Goal: Find specific page/section: Find specific page/section

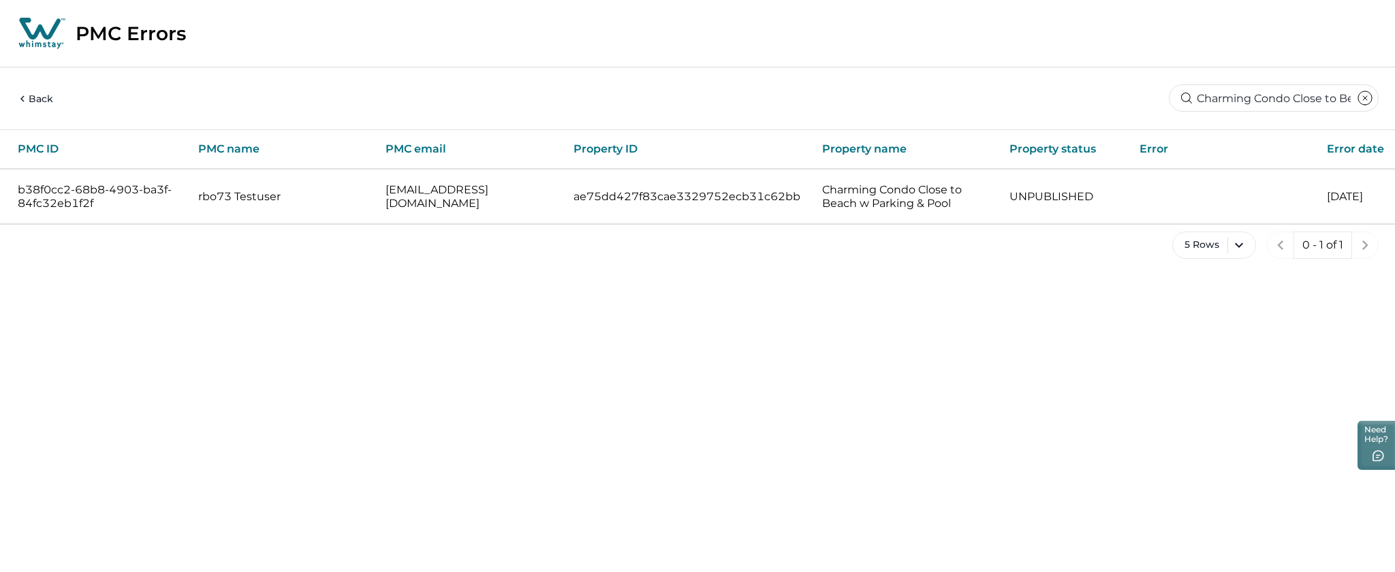
click at [1256, 98] on input "Charming Condo Close to Beach w" at bounding box center [1274, 97] width 210 height 27
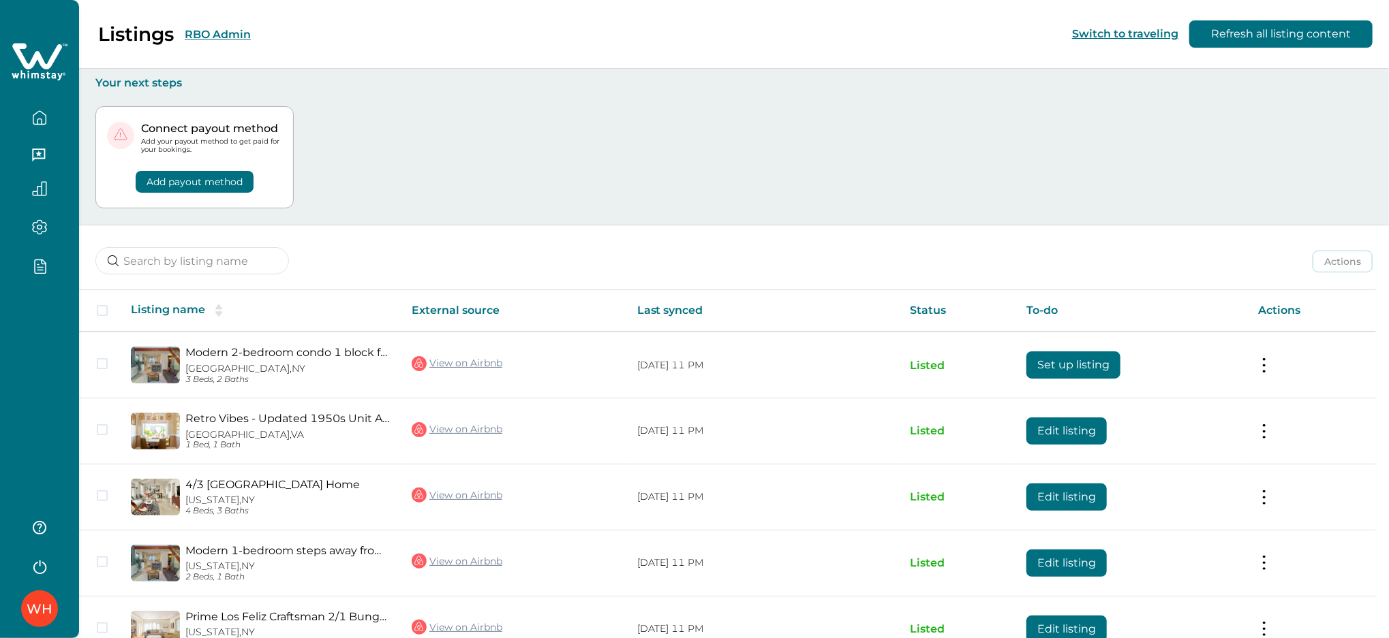
click at [217, 32] on button "RBO Admin" at bounding box center [218, 34] width 66 height 13
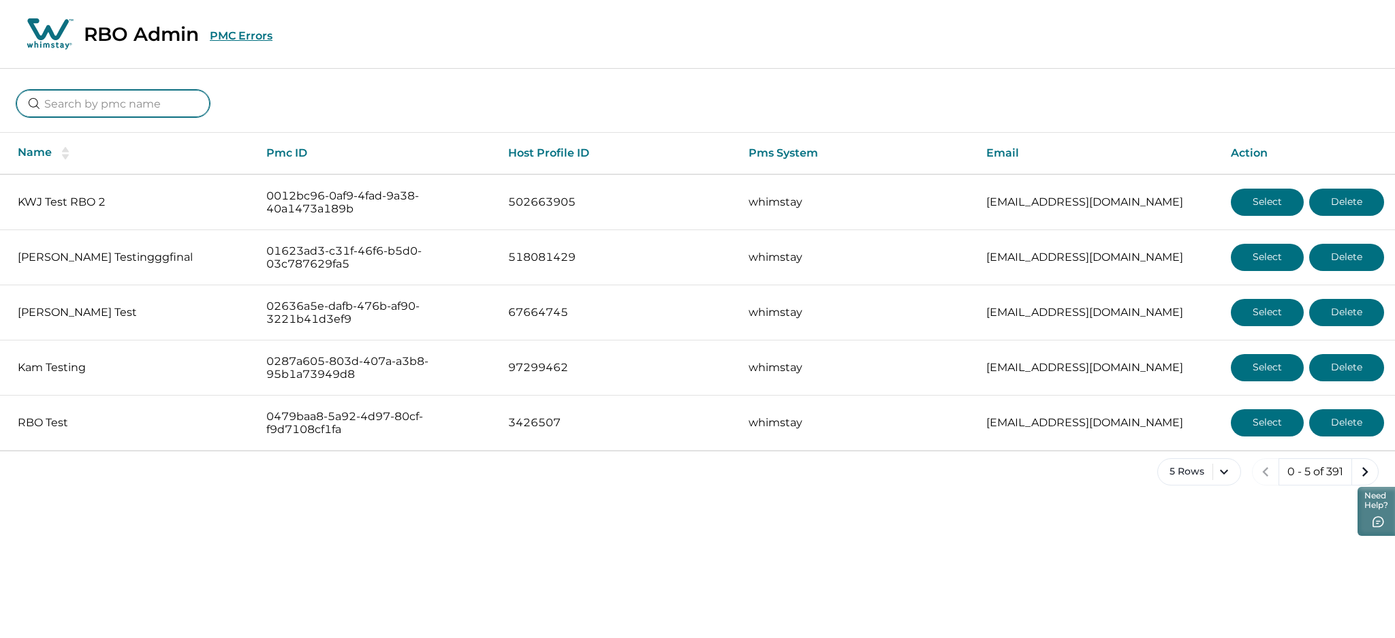
click at [186, 102] on input at bounding box center [112, 103] width 193 height 27
click at [240, 33] on button "PMC Errors" at bounding box center [241, 35] width 63 height 13
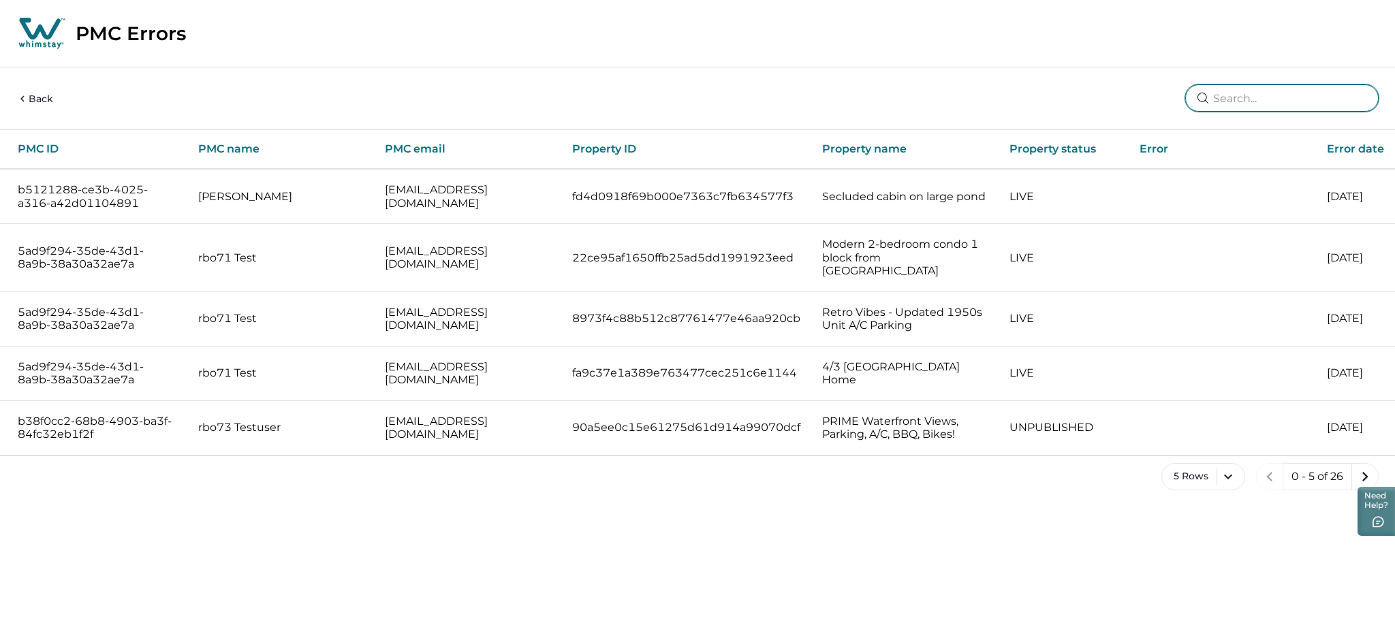
click at [1283, 95] on input at bounding box center [1281, 97] width 193 height 27
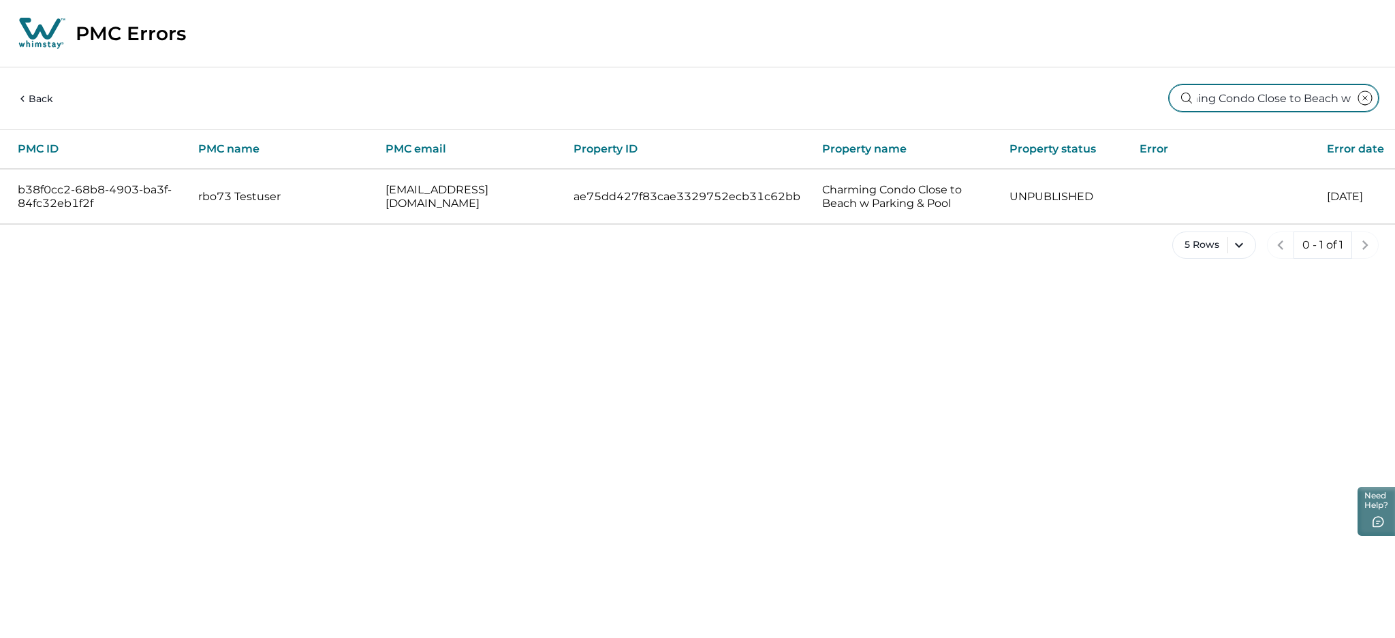
type input "Charming Condo Close to Beach w"
click at [549, 281] on html "Skip to Content PMC Errors Back Charming Condo Close to Beach w PMC ID PMC name…" at bounding box center [697, 140] width 1395 height 281
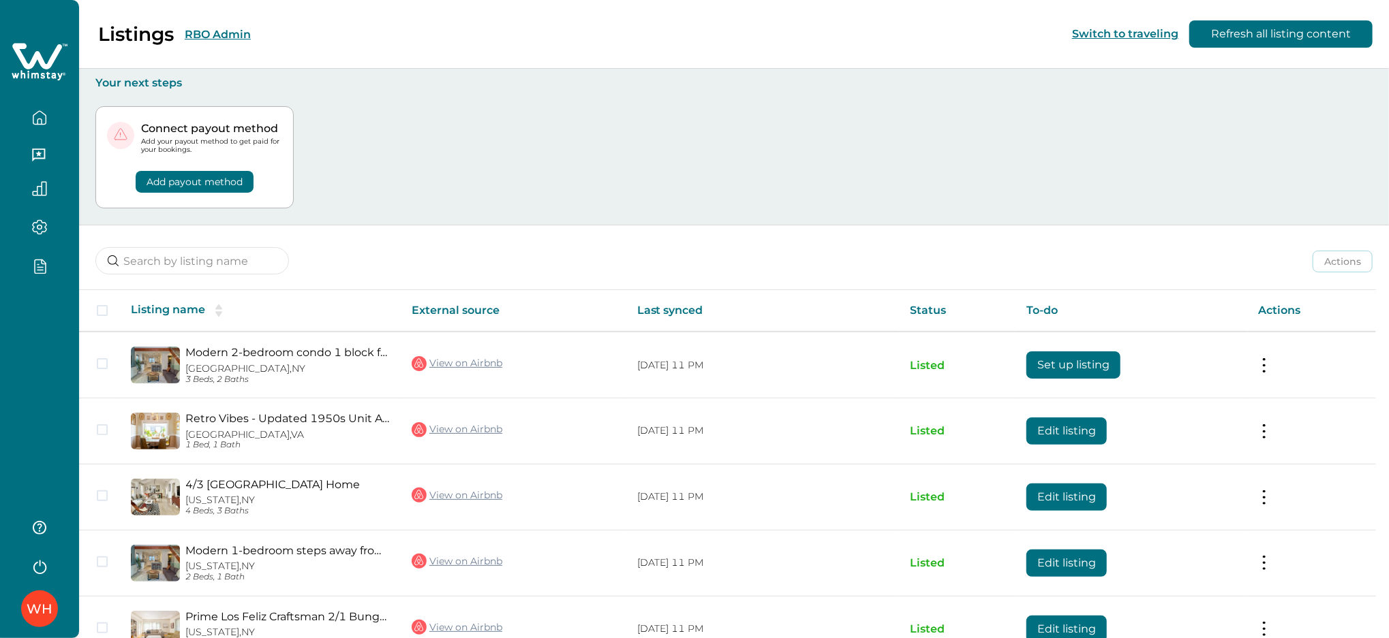
click at [220, 34] on button "RBO Admin" at bounding box center [218, 34] width 66 height 13
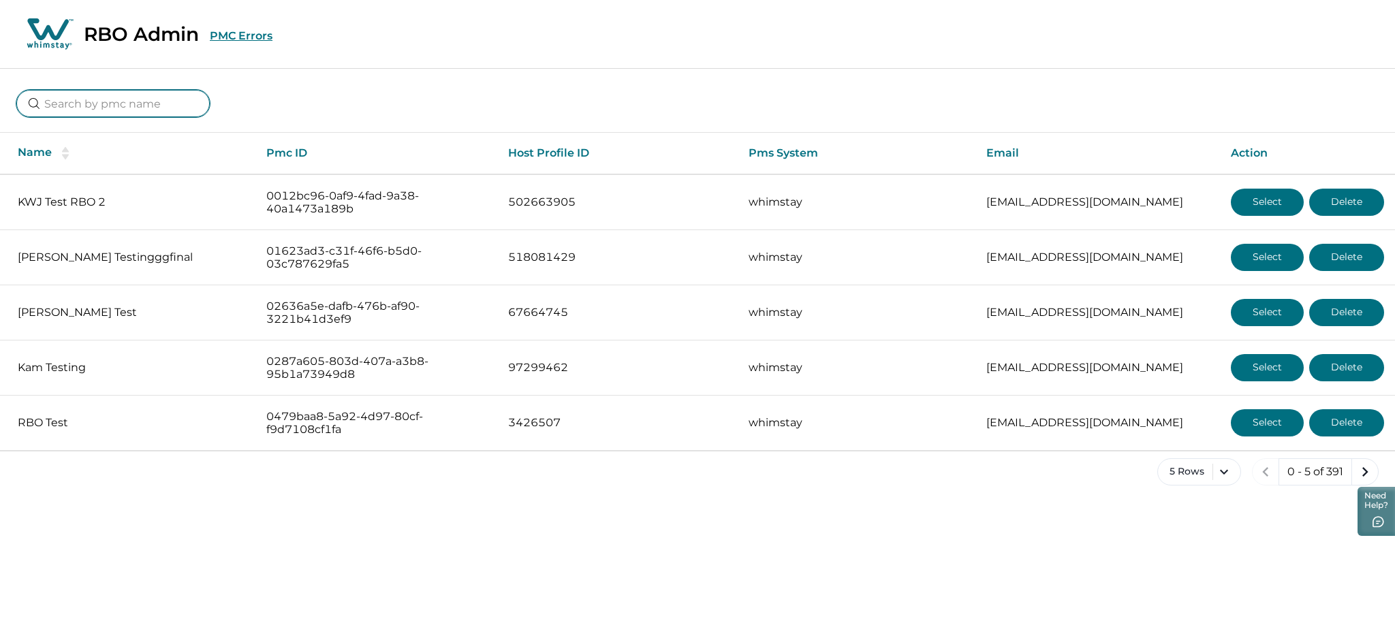
click at [136, 105] on input at bounding box center [112, 103] width 193 height 27
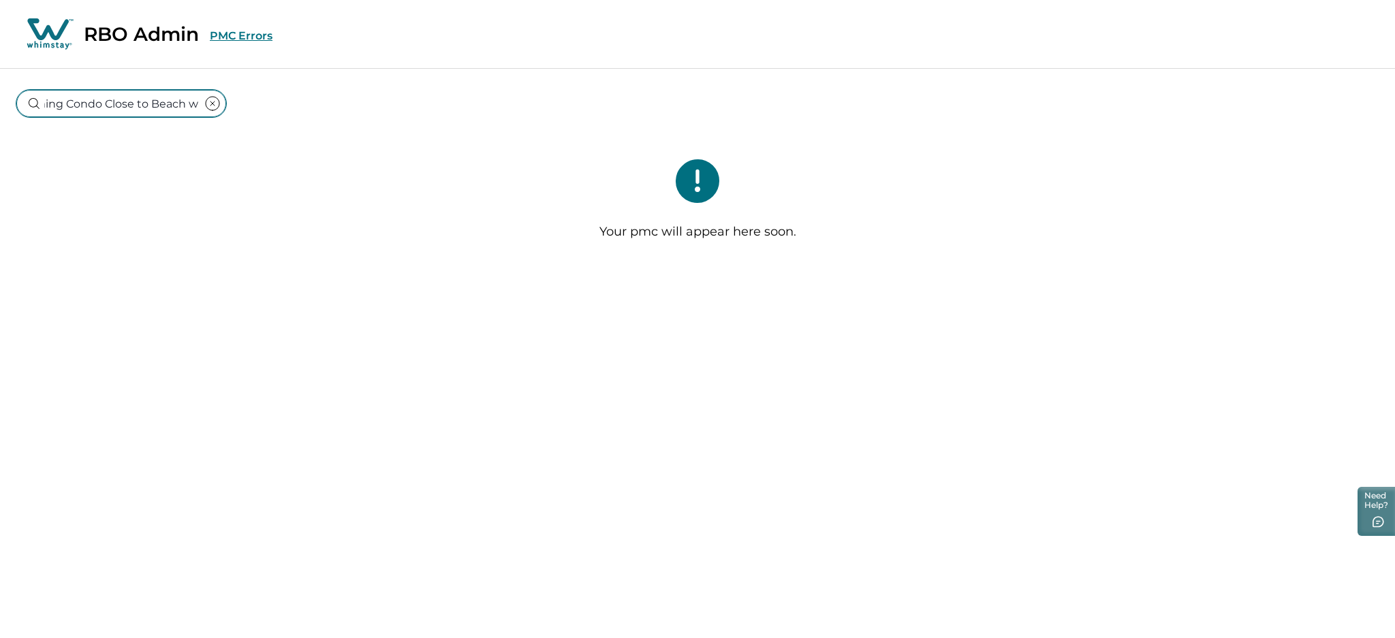
type input "Charming Condo Close to Beach w"
click at [226, 33] on button "PMC Errors" at bounding box center [241, 35] width 63 height 13
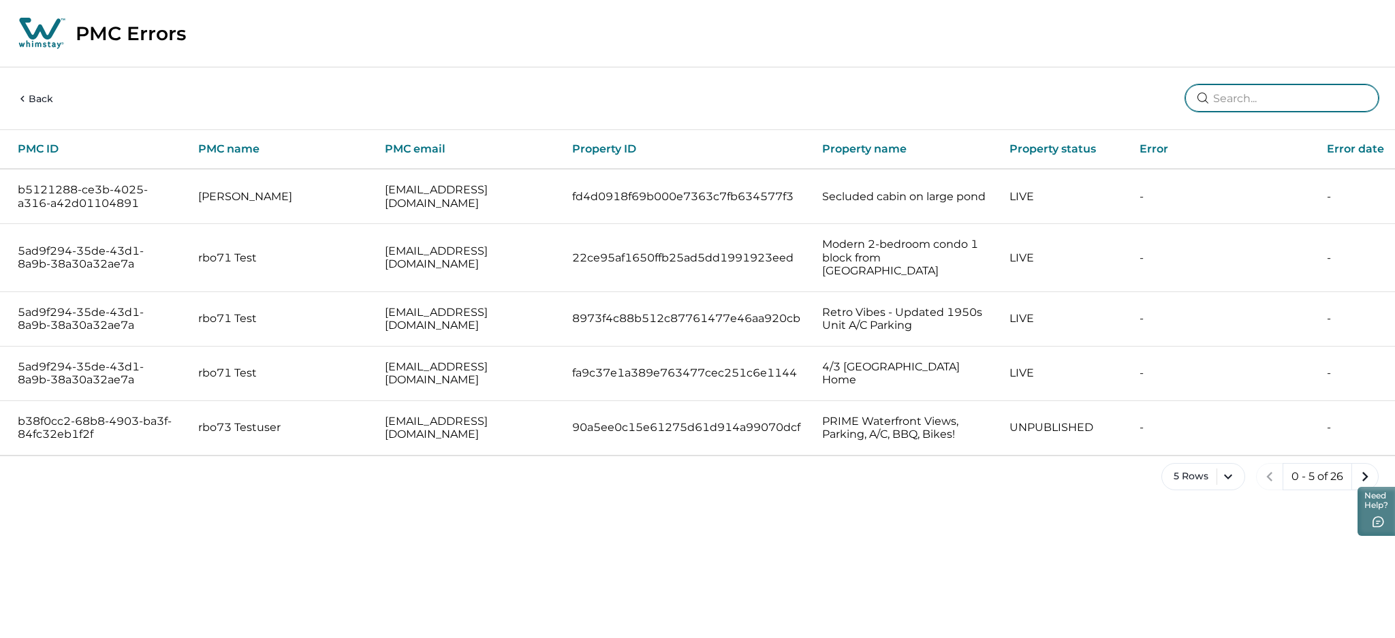
click at [1307, 97] on input at bounding box center [1281, 97] width 193 height 27
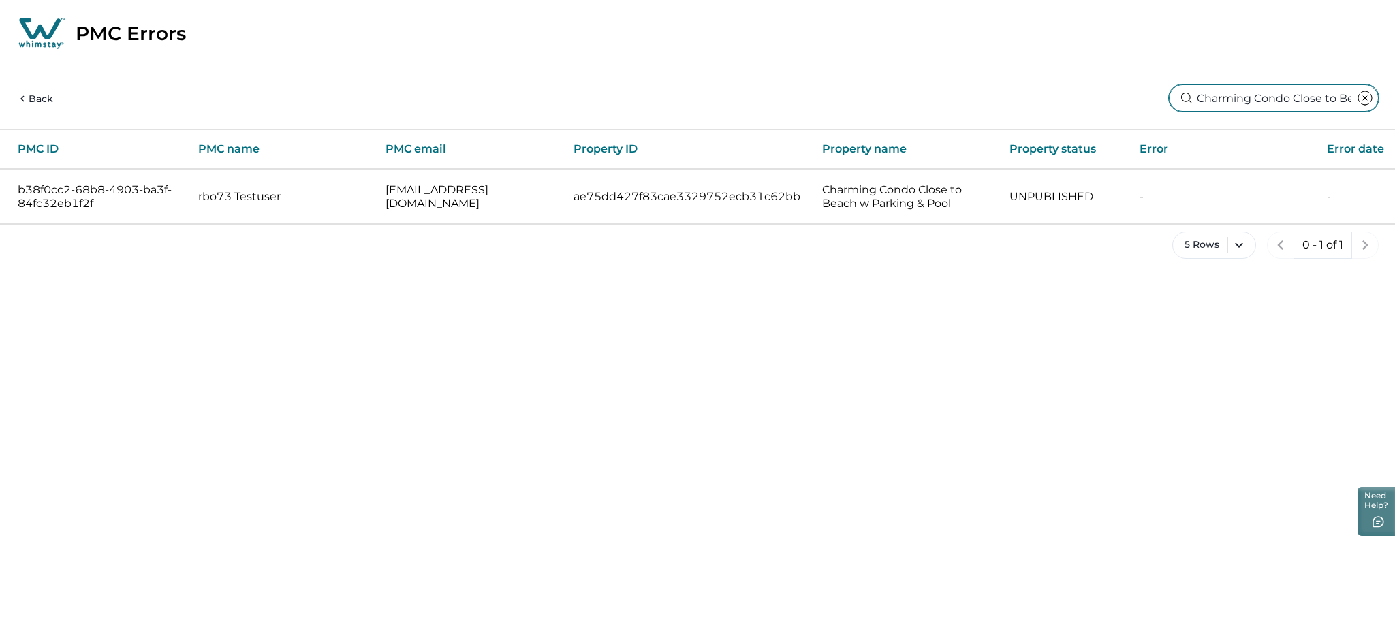
click at [1241, 106] on input "Charming Condo Close to Beach w" at bounding box center [1274, 97] width 210 height 27
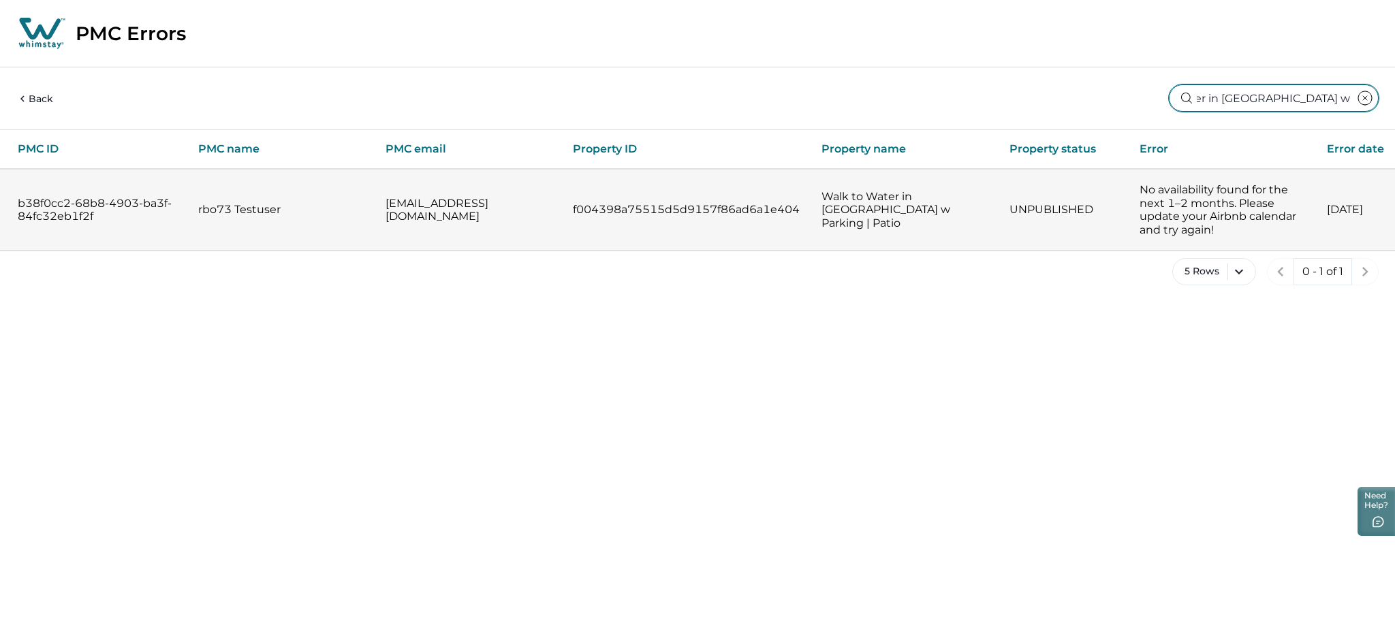
type input "Walk to Water in Mission Beach w Pa"
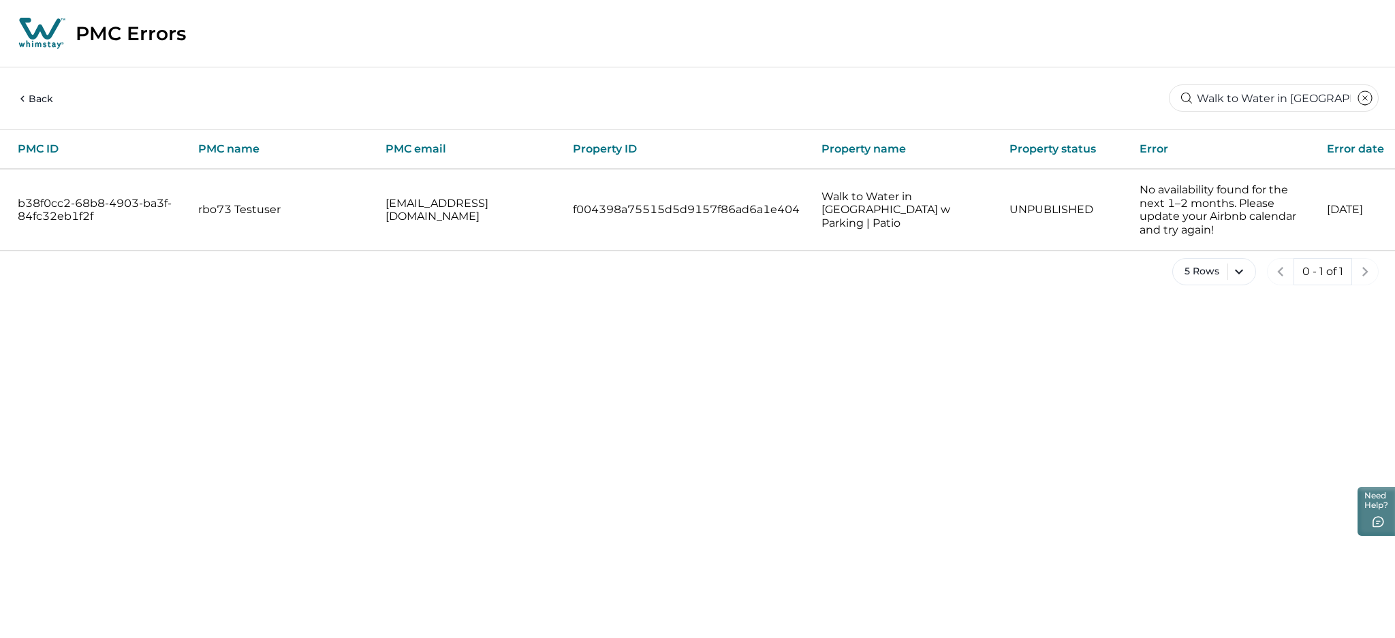
click at [846, 307] on html "Skip to Content PMC Errors Back Walk to Water in Mission Beach w Pa PMC ID PMC …" at bounding box center [697, 153] width 1395 height 307
click at [1254, 101] on input "Walk to Water in Mission Beach w Pa" at bounding box center [1274, 97] width 210 height 27
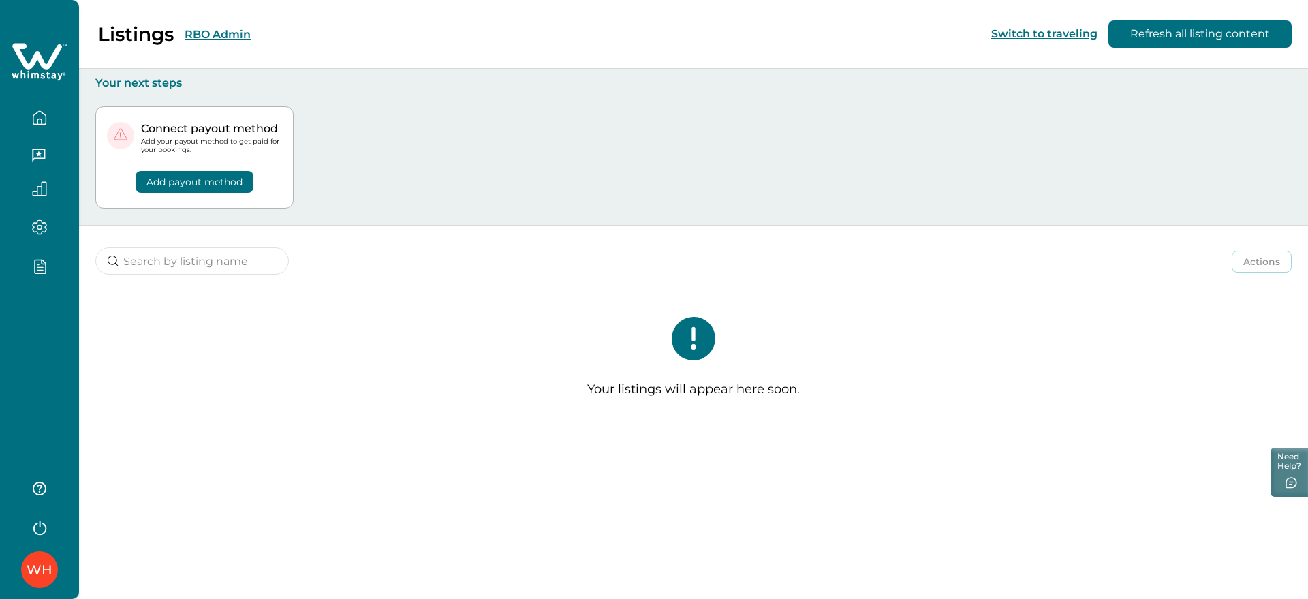
click at [194, 32] on button "RBO Admin" at bounding box center [218, 34] width 66 height 13
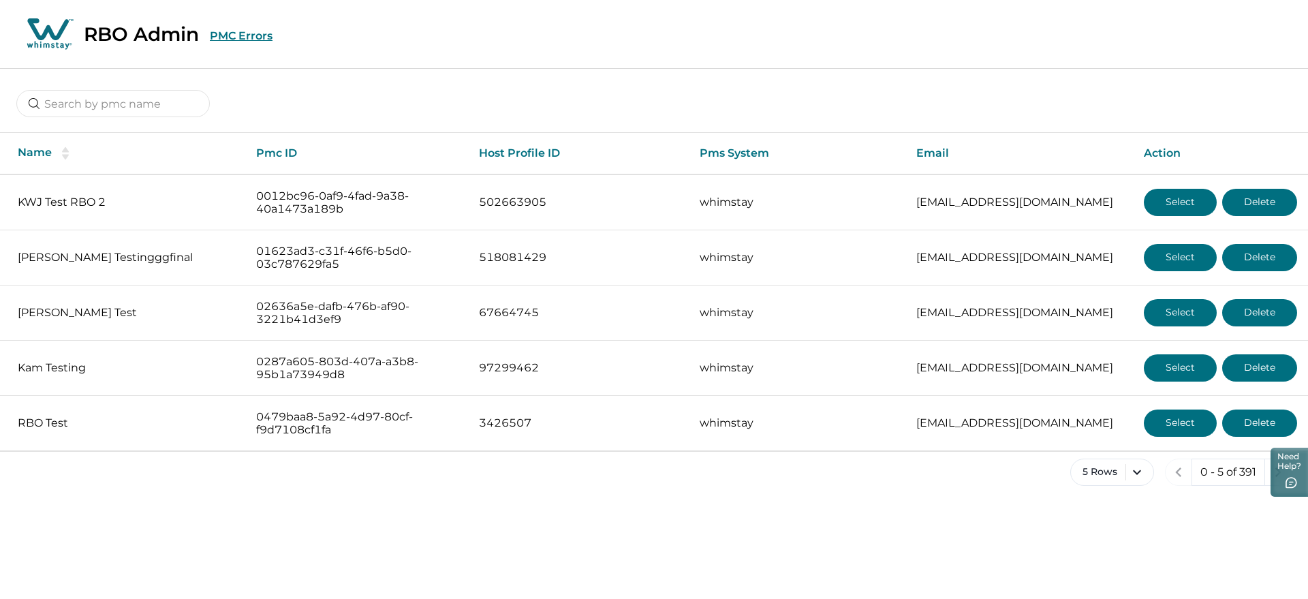
click at [249, 31] on button "PMC Errors" at bounding box center [241, 35] width 63 height 13
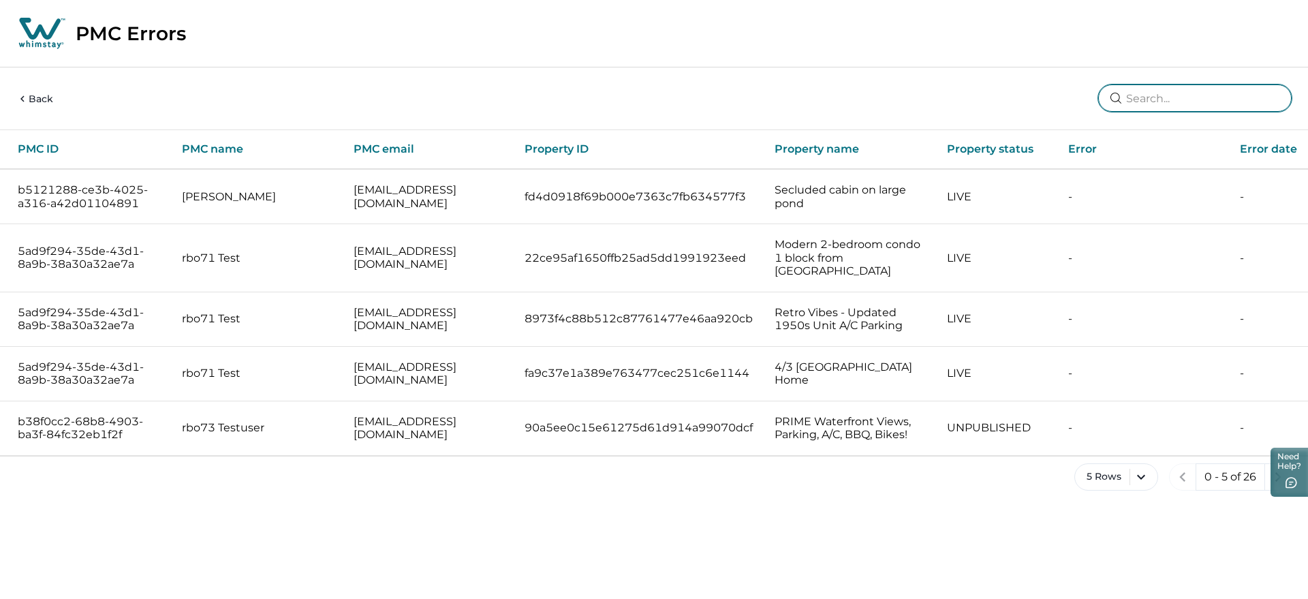
click at [1209, 100] on input at bounding box center [1194, 97] width 193 height 27
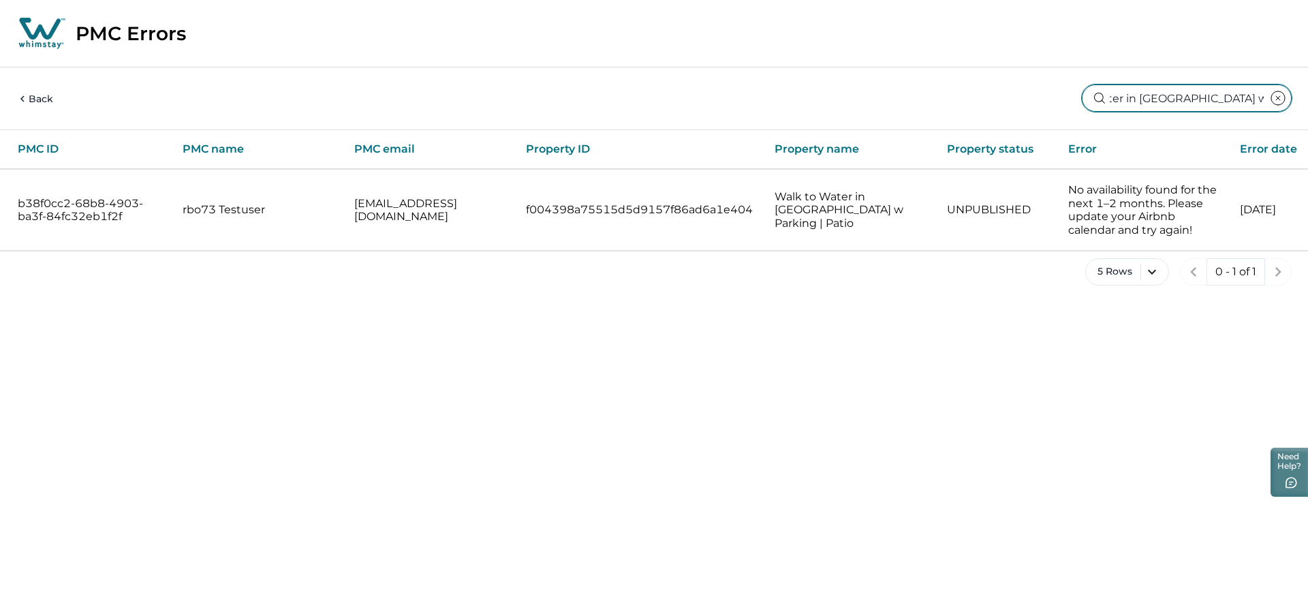
type input "Walk to Water in Mission Beach w Pa"
click at [46, 94] on button "Back" at bounding box center [34, 99] width 37 height 14
